Goal: Obtain resource: Obtain resource

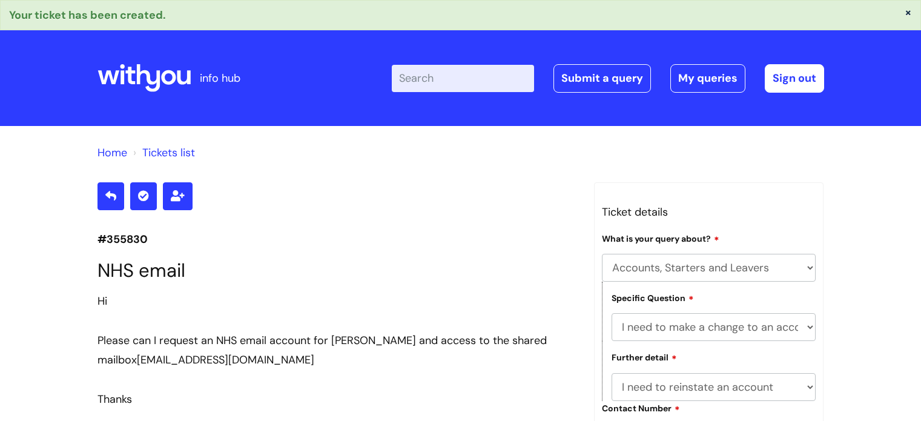
select select "Accounts, Starters and Leavers"
select select "I need to make a change to an account"
select select "I need to reinstate an account"
click at [112, 148] on link "Home" at bounding box center [113, 152] width 30 height 15
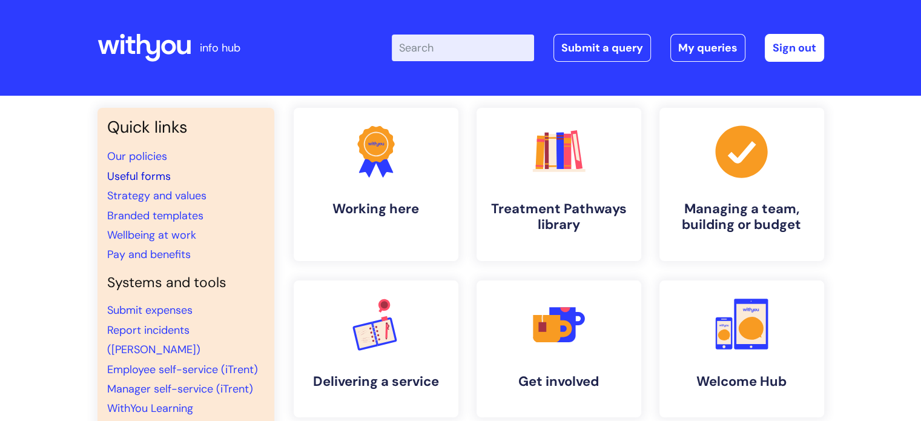
click at [131, 177] on link "Useful forms" at bounding box center [139, 176] width 64 height 15
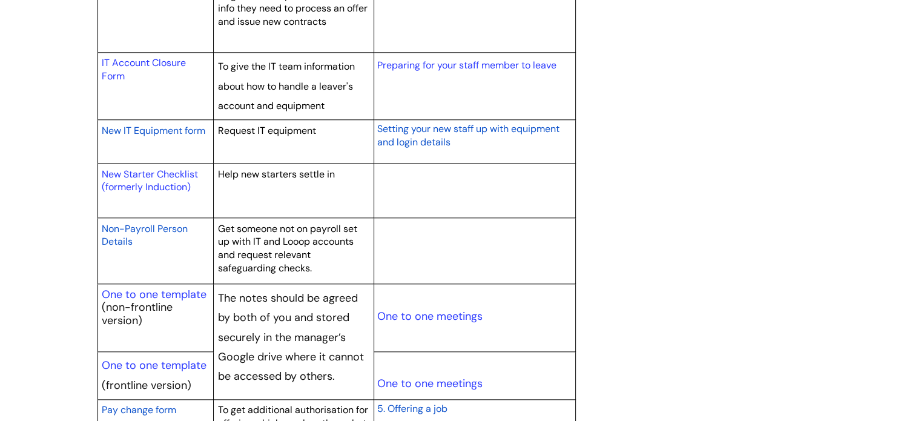
scroll to position [1276, 0]
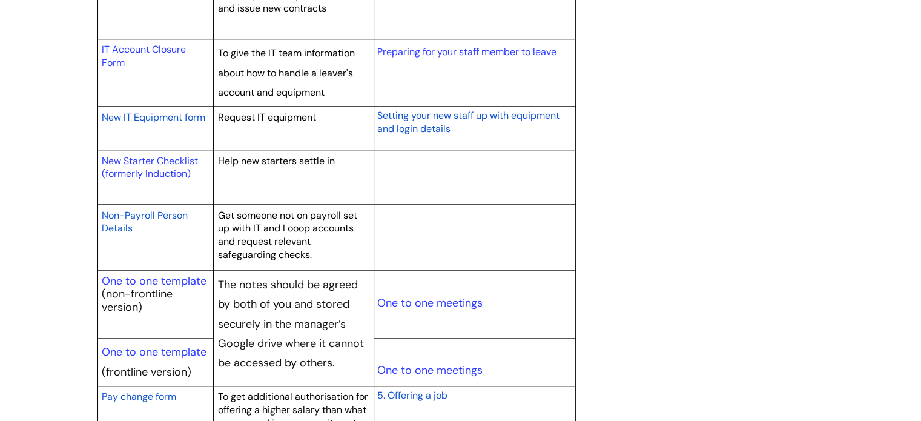
click at [170, 117] on span "New IT Equipment form" at bounding box center [154, 117] width 104 height 13
